Goal: Information Seeking & Learning: Learn about a topic

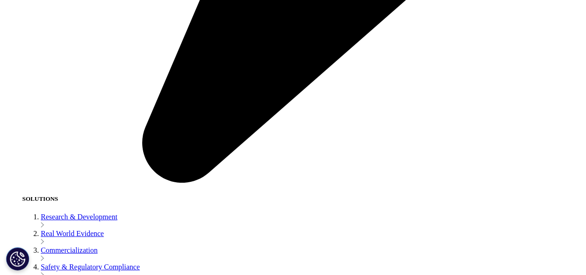
scroll to position [1483, 0]
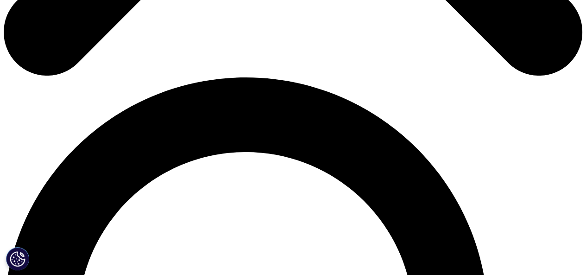
scroll to position [510, 0]
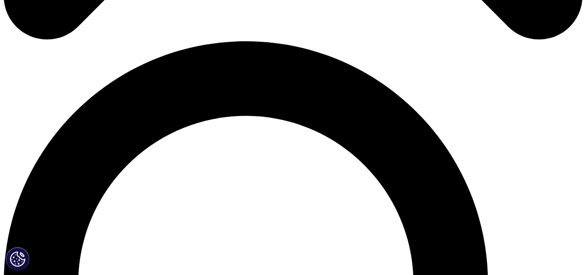
scroll to position [556, 0]
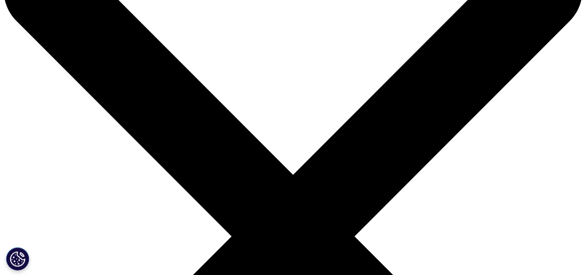
scroll to position [0, 0]
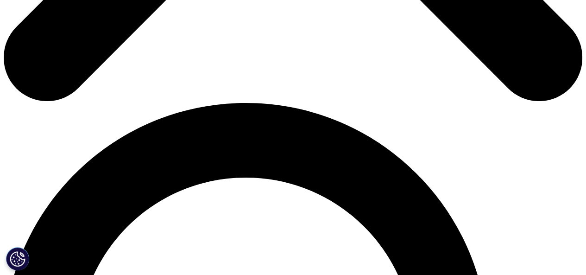
scroll to position [510, 0]
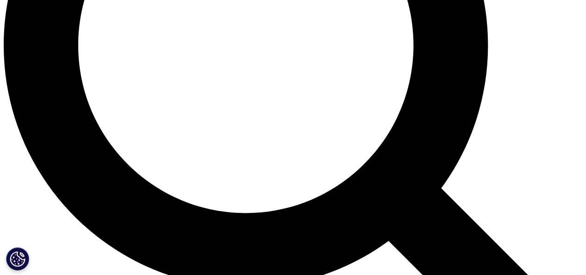
scroll to position [788, 0]
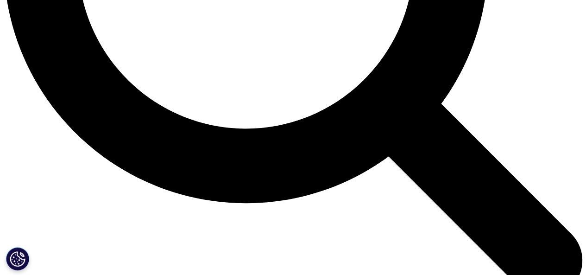
scroll to position [881, 0]
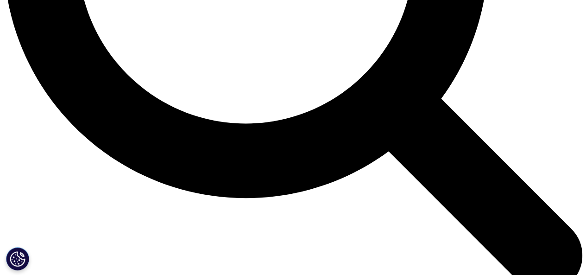
drag, startPoint x: 218, startPoint y: 153, endPoint x: 406, endPoint y: 252, distance: 212.8
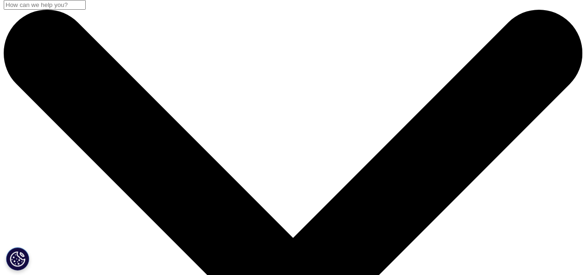
scroll to position [0, 0]
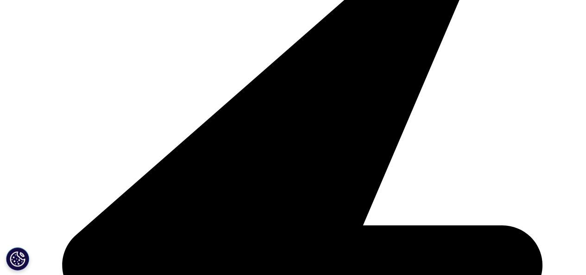
scroll to position [278, 0]
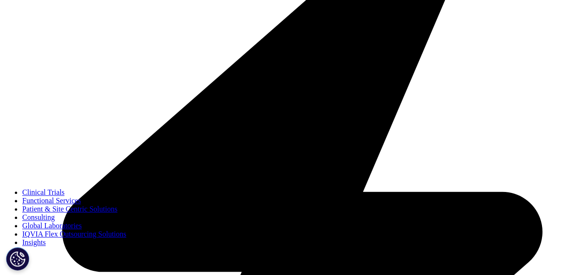
drag, startPoint x: 133, startPoint y: 165, endPoint x: 140, endPoint y: 167, distance: 7.5
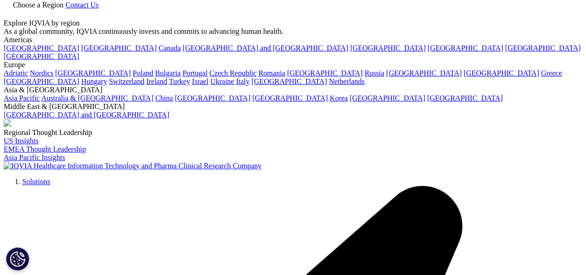
scroll to position [0, 0]
